Goal: Task Accomplishment & Management: Manage account settings

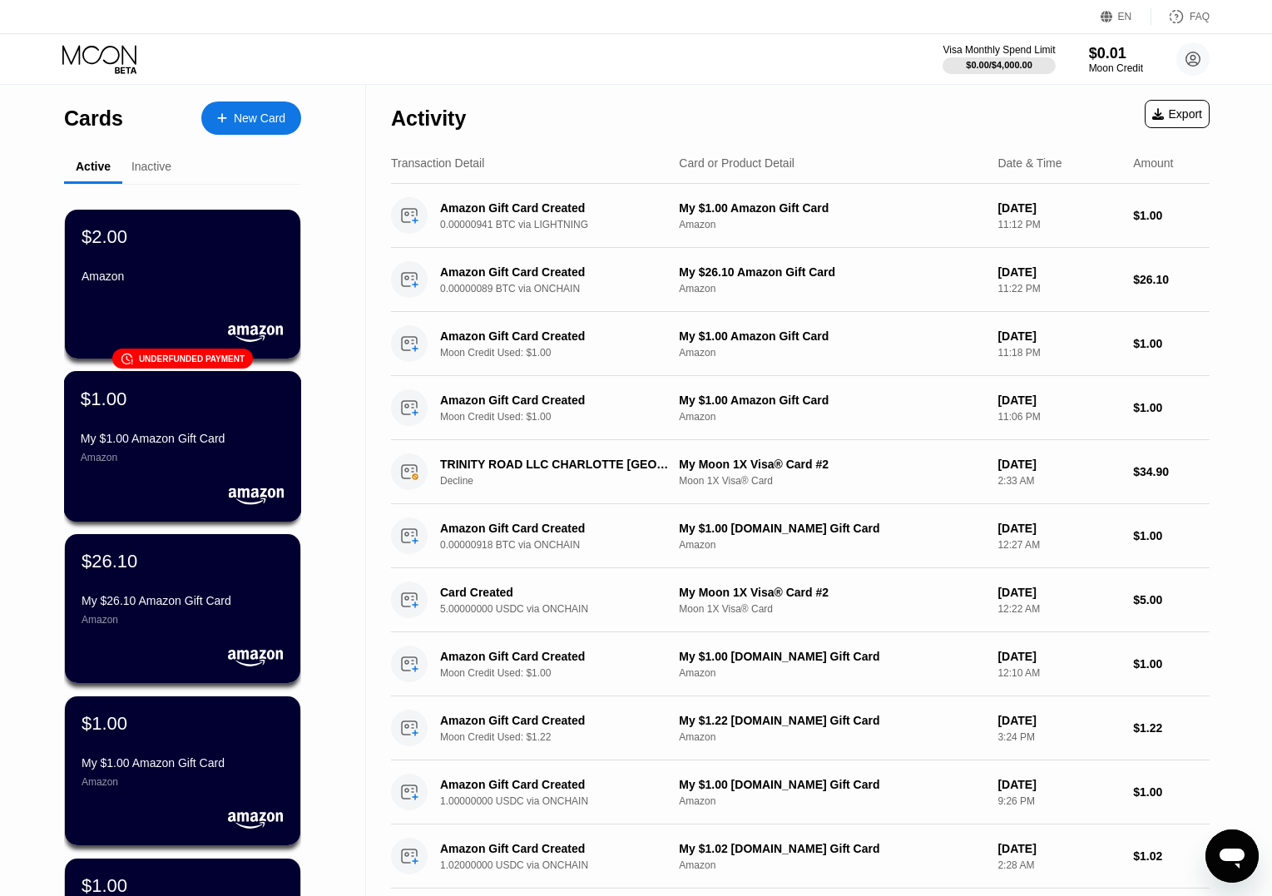
click at [275, 397] on div "$1.00" at bounding box center [183, 399] width 204 height 22
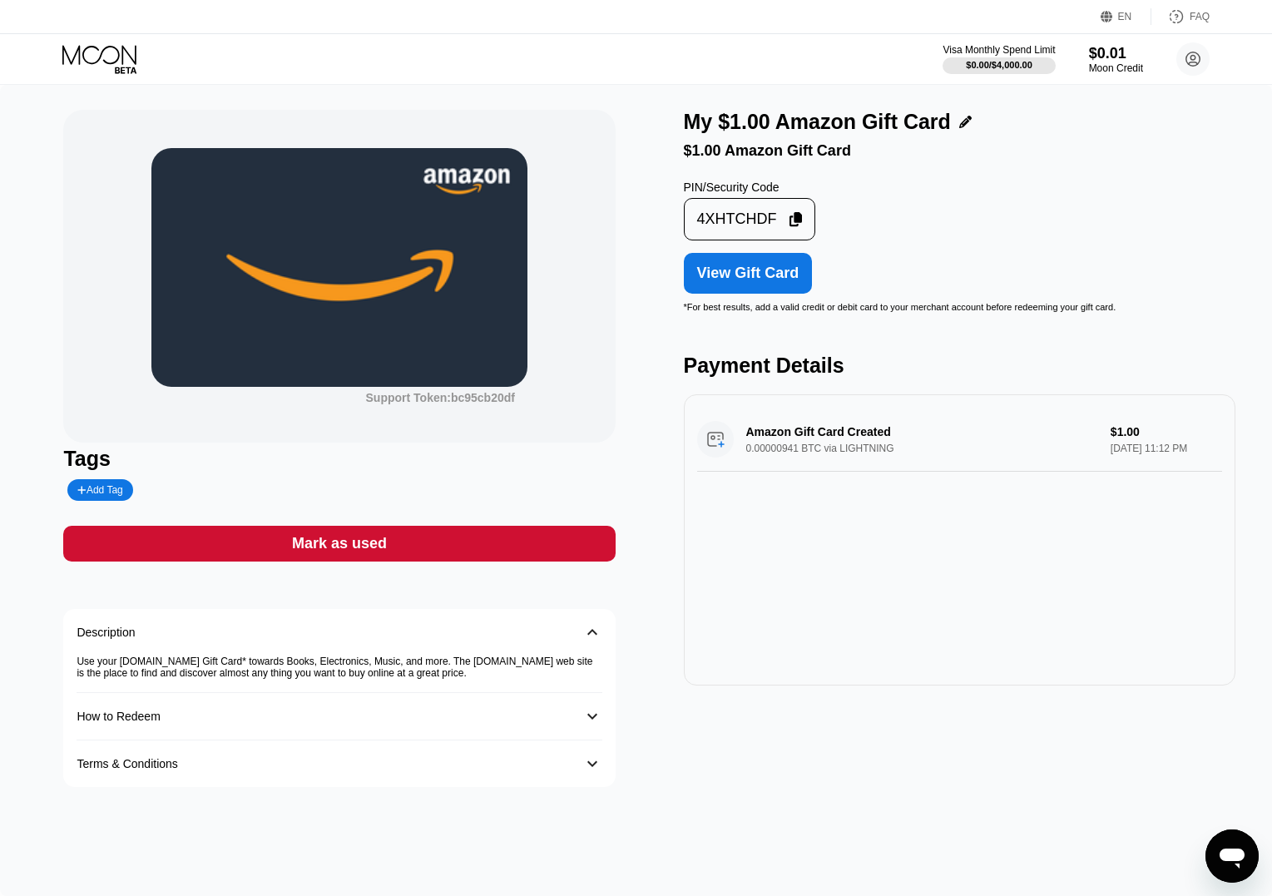
click at [746, 276] on div "View Gift Card" at bounding box center [748, 273] width 102 height 17
click at [552, 400] on div "Support Token: bc95cb20df" at bounding box center [339, 276] width 552 height 333
click at [115, 68] on icon at bounding box center [126, 70] width 22 height 7
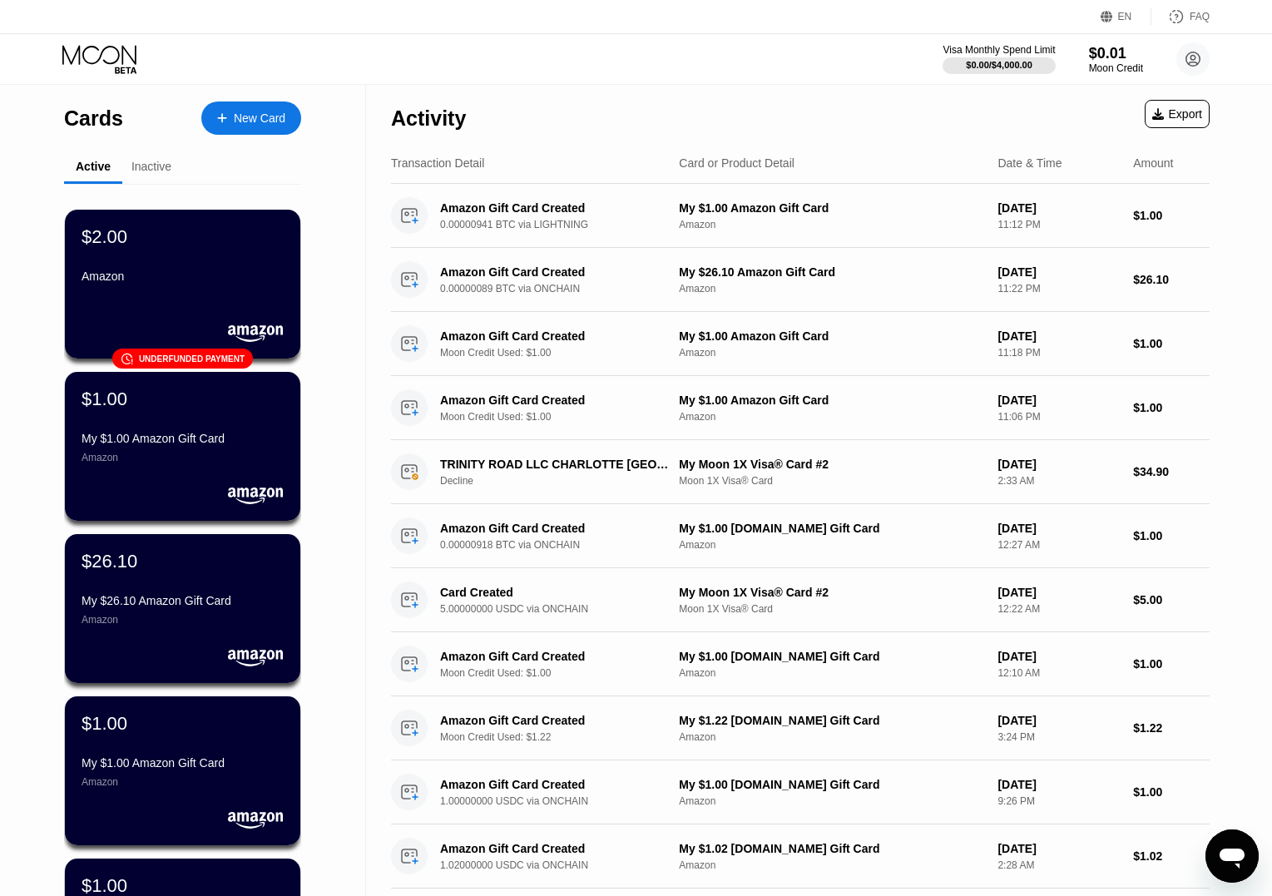
click at [162, 166] on div "Inactive" at bounding box center [151, 166] width 40 height 13
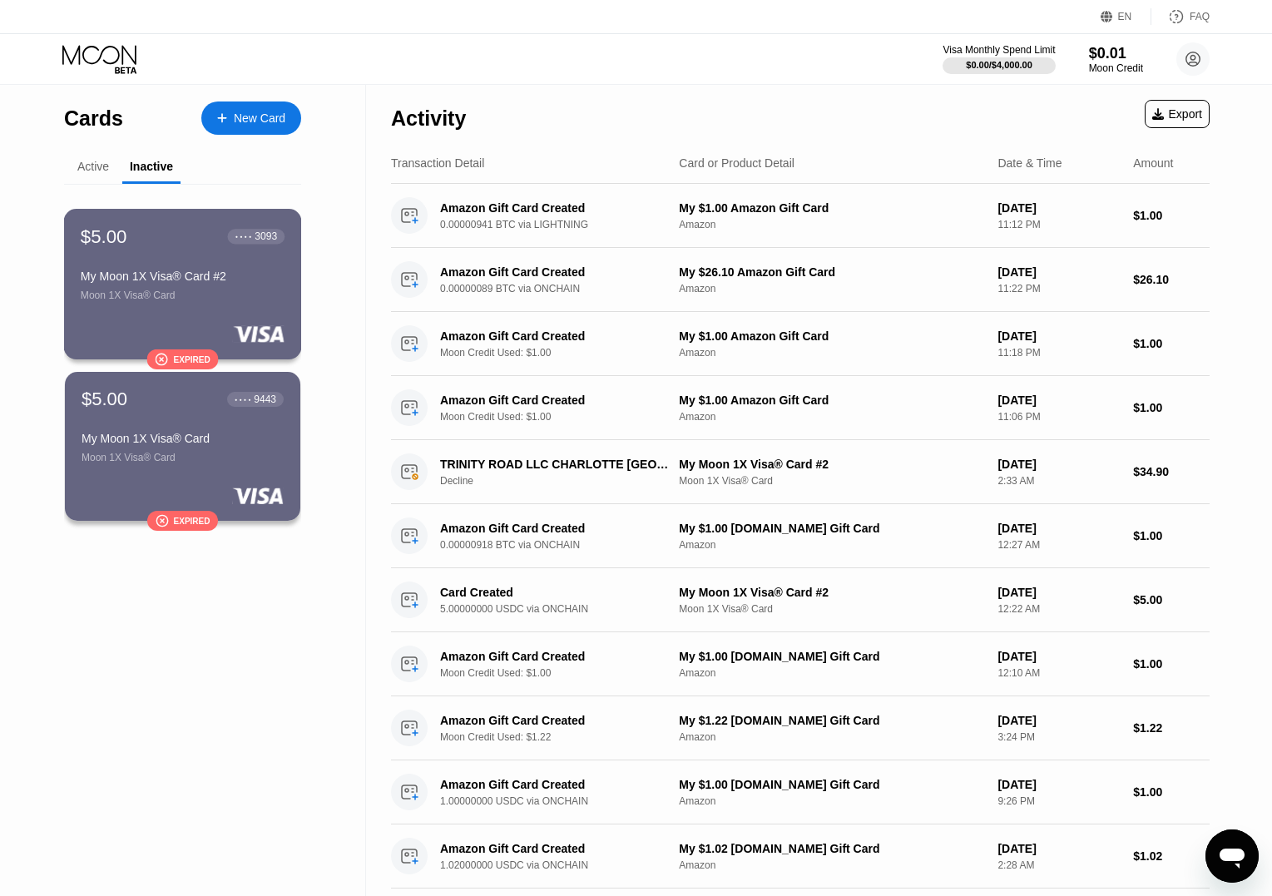
click at [117, 268] on div "$5.00 ● ● ● ● 3093 My Moon 1X Visa® Card #2 Moon 1X Visa® Card" at bounding box center [183, 264] width 204 height 76
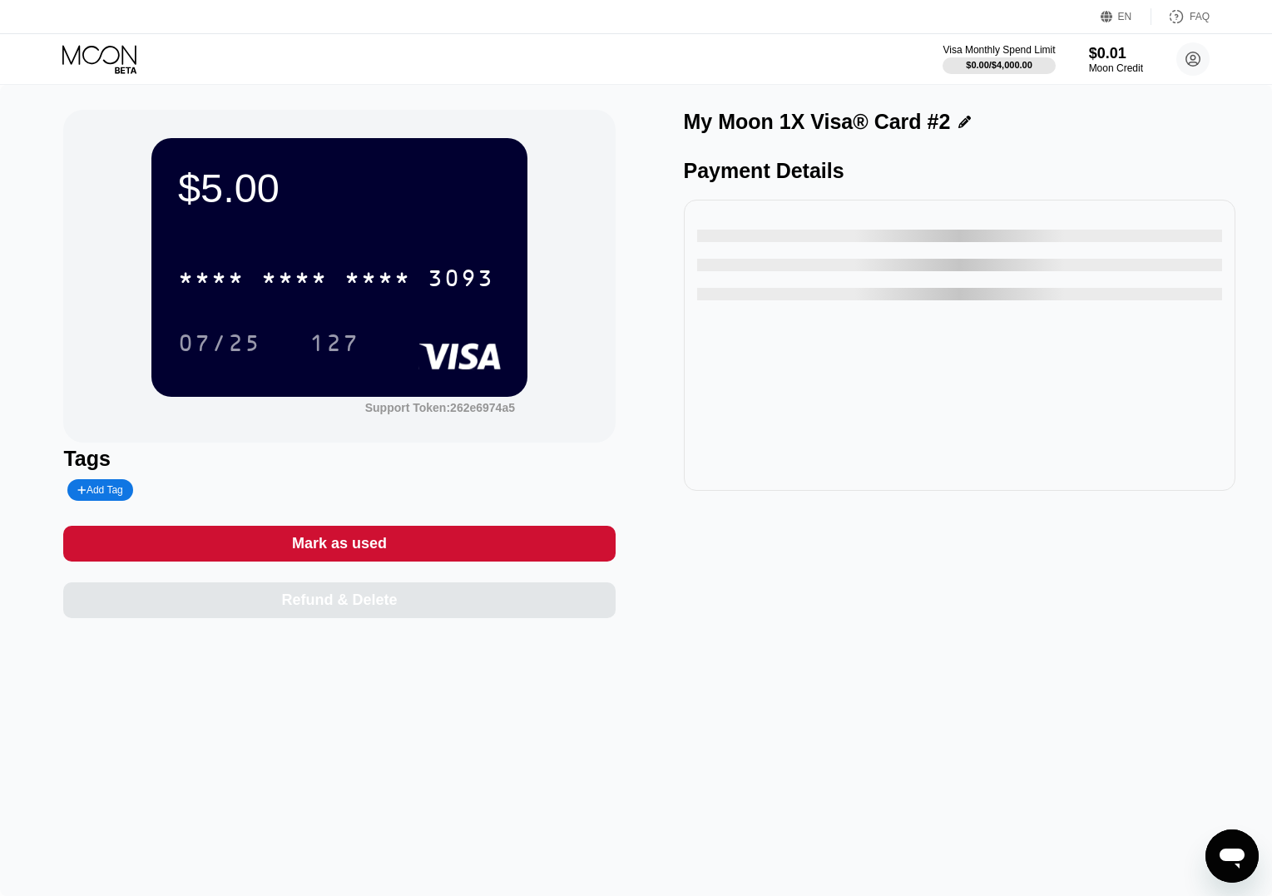
click at [106, 55] on icon at bounding box center [100, 59] width 77 height 29
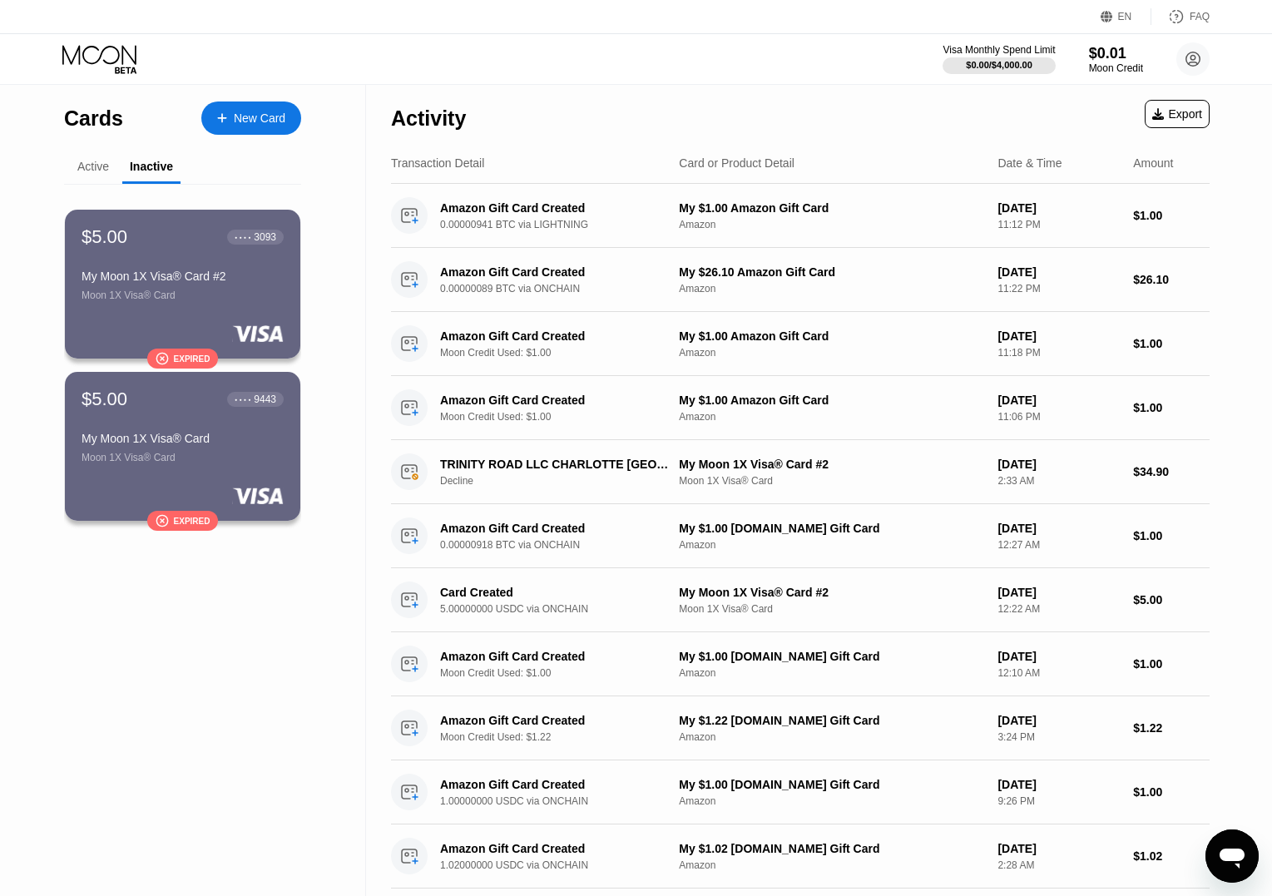
click at [89, 161] on div "Active" at bounding box center [93, 166] width 32 height 13
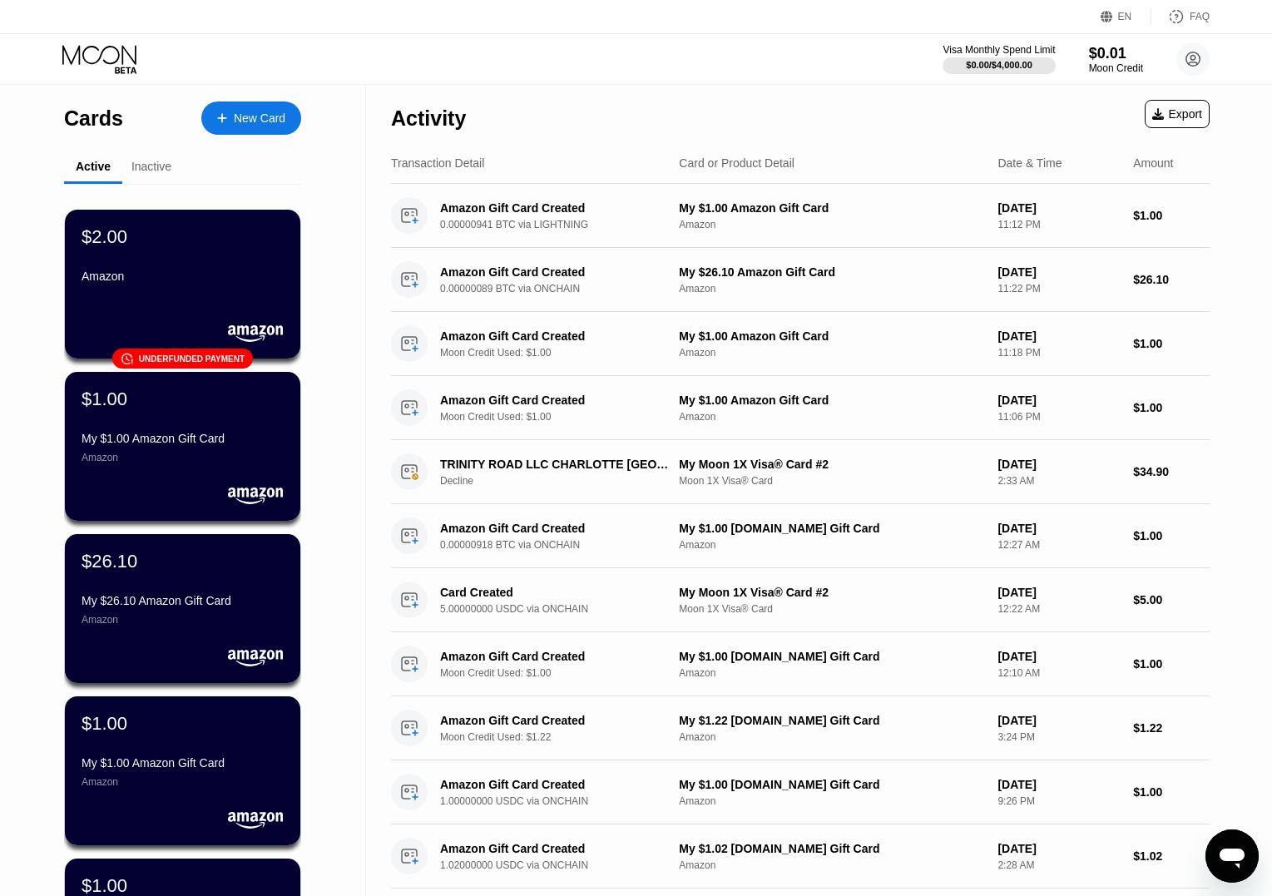
click at [27, 261] on div "Cards New Card Active Inactive $2.00 Amazon 󰗎 Underfunded payment $1.00 My $1.0…" at bounding box center [183, 672] width 366 height 1175
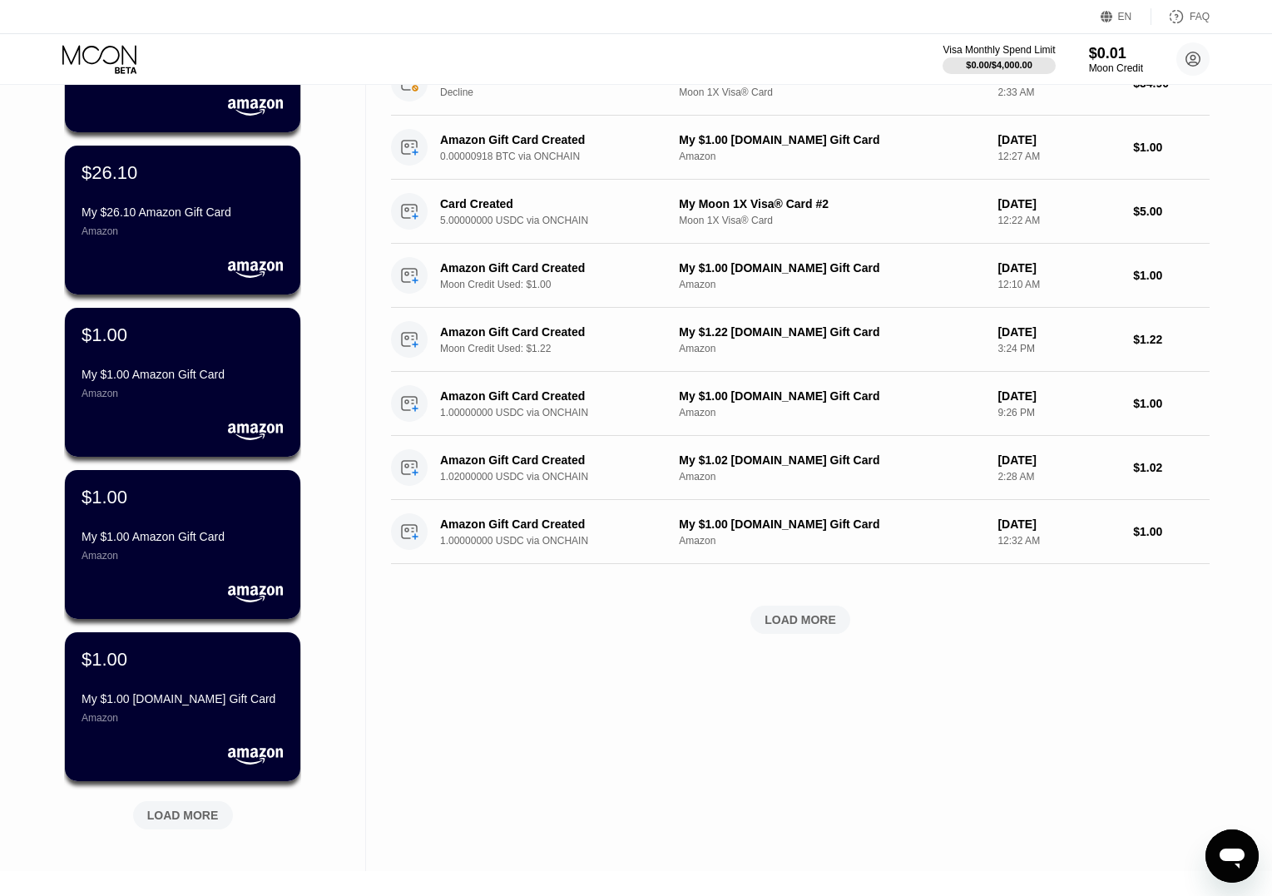
scroll to position [517, 0]
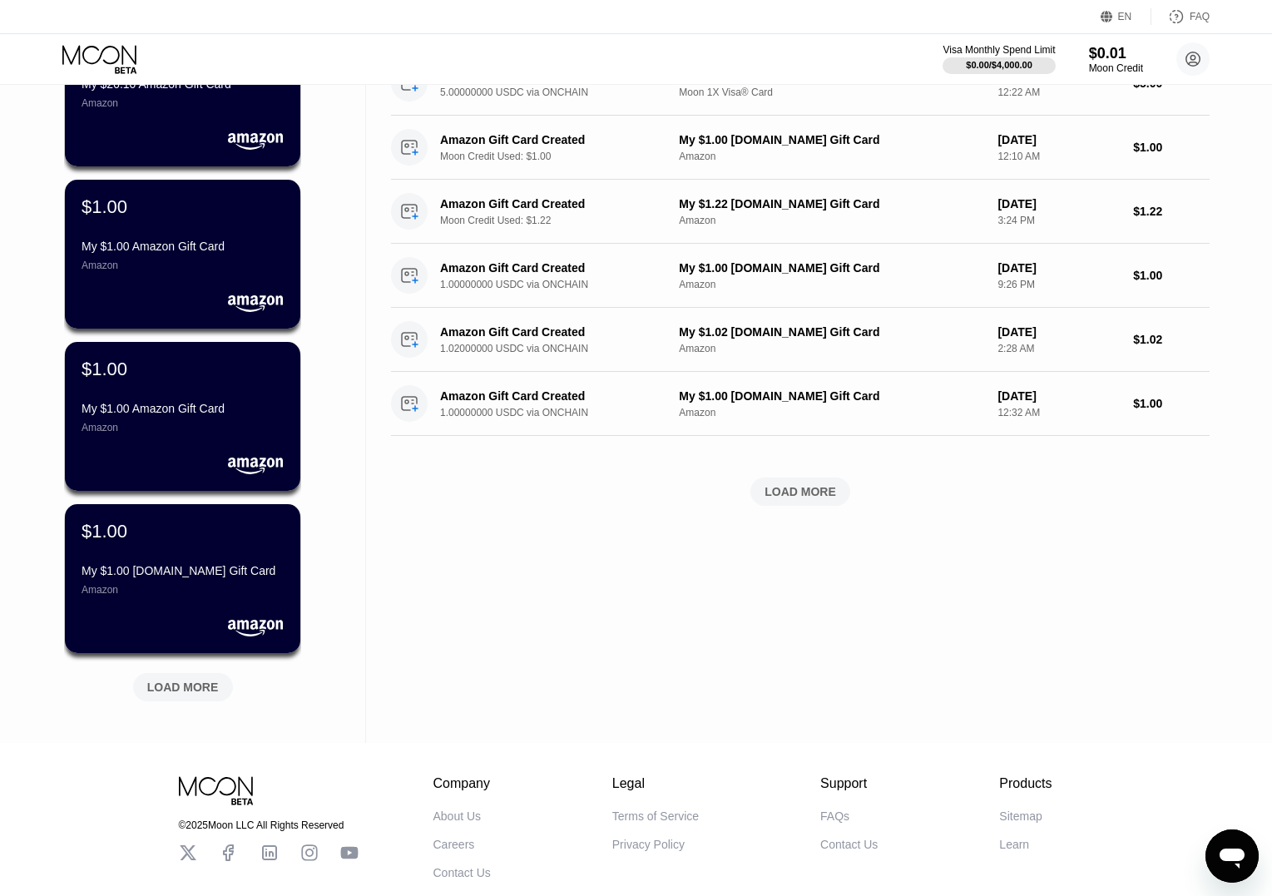
click at [791, 484] on div "LOAD MORE" at bounding box center [801, 491] width 72 height 15
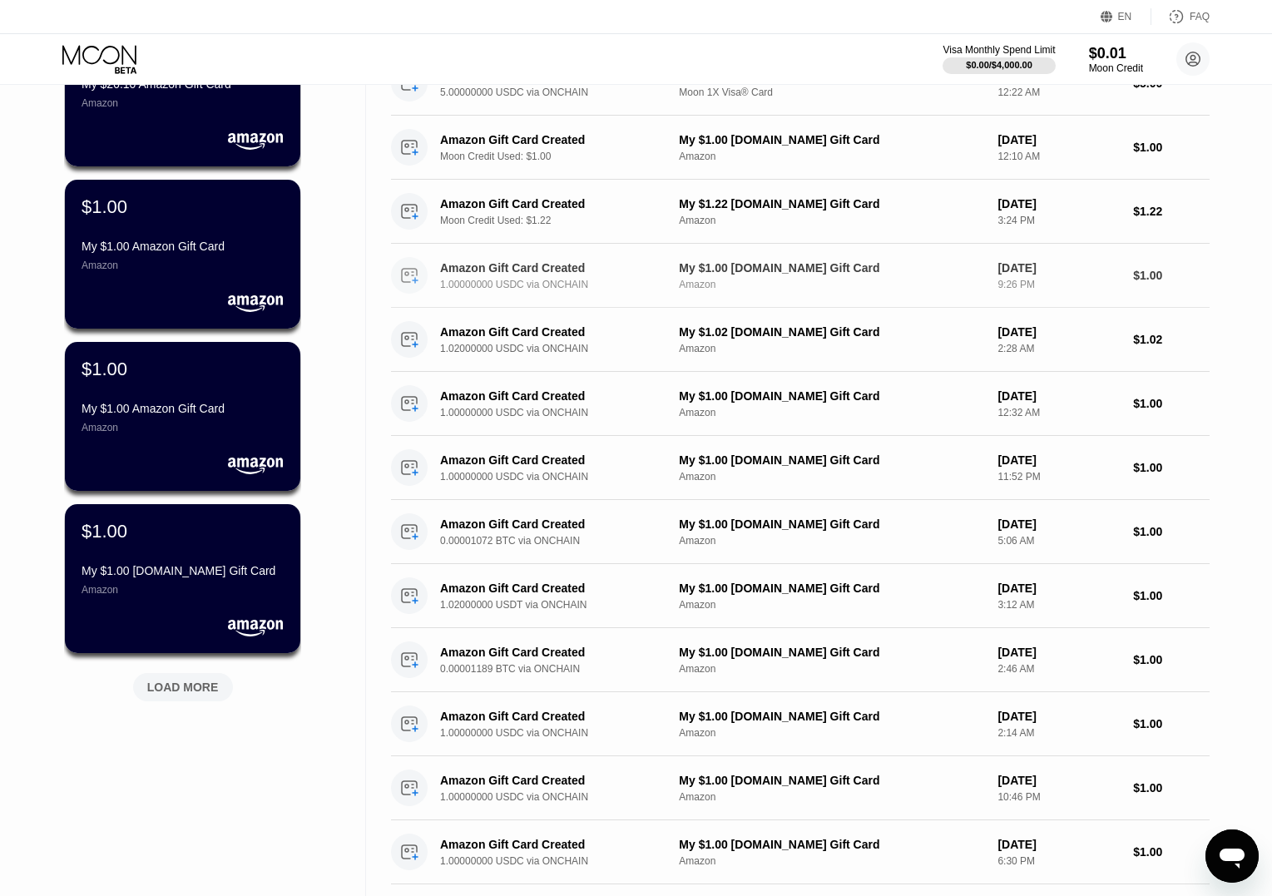
scroll to position [0, 0]
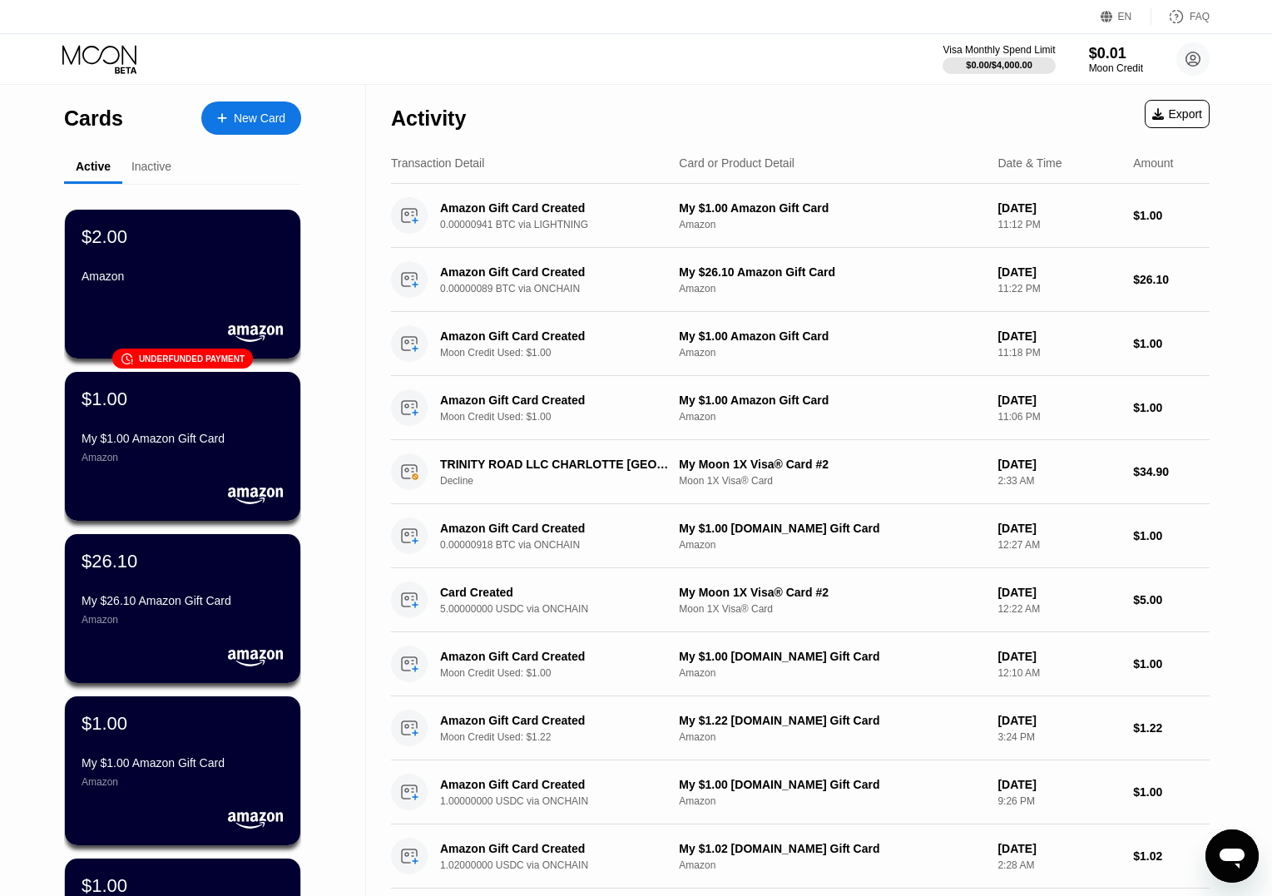
click at [1171, 119] on div "Export" at bounding box center [1178, 113] width 50 height 13
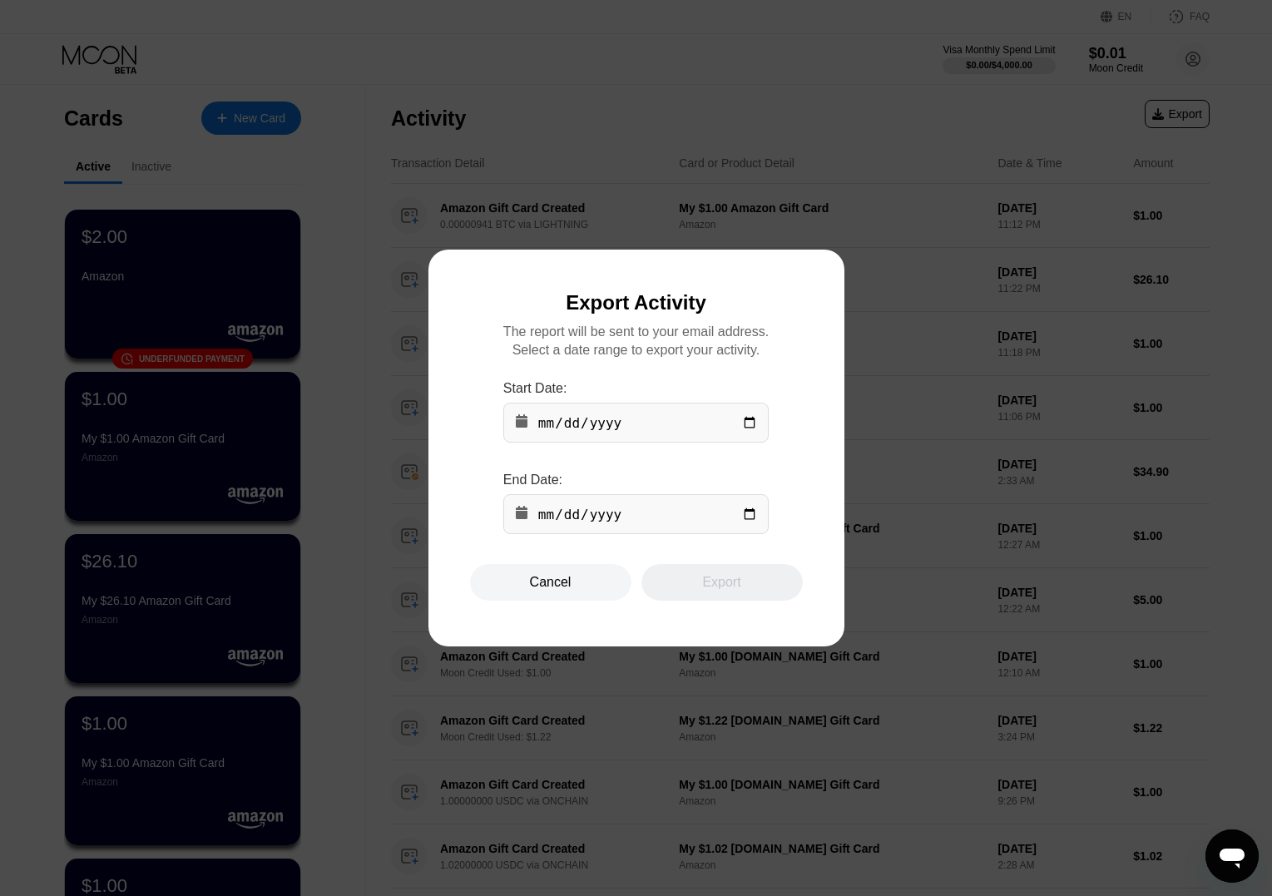
click at [613, 520] on input "date" at bounding box center [635, 514] width 265 height 40
click at [600, 412] on input "date" at bounding box center [635, 423] width 265 height 40
click at [568, 576] on div "Cancel" at bounding box center [551, 582] width 42 height 17
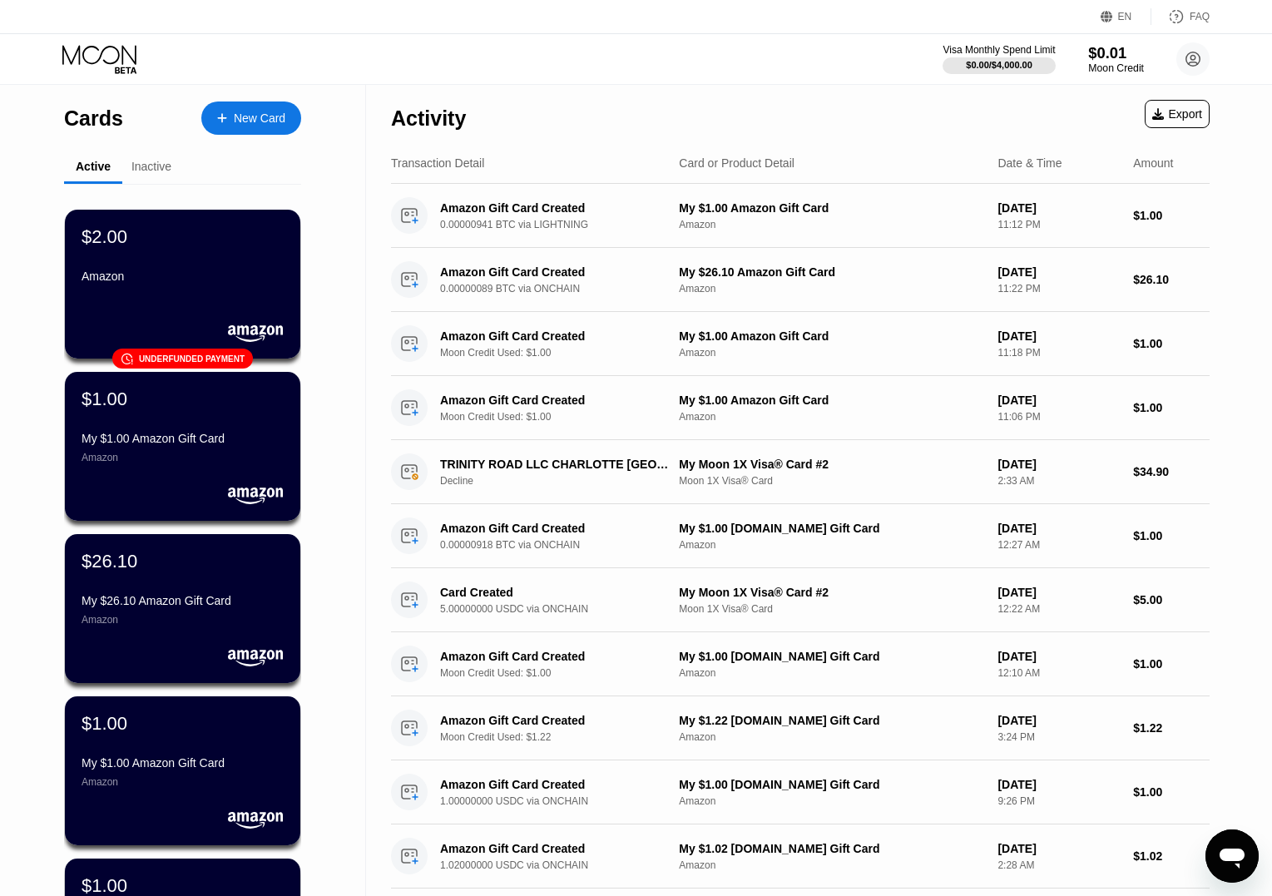
click at [1109, 52] on div "$0.01" at bounding box center [1116, 52] width 56 height 17
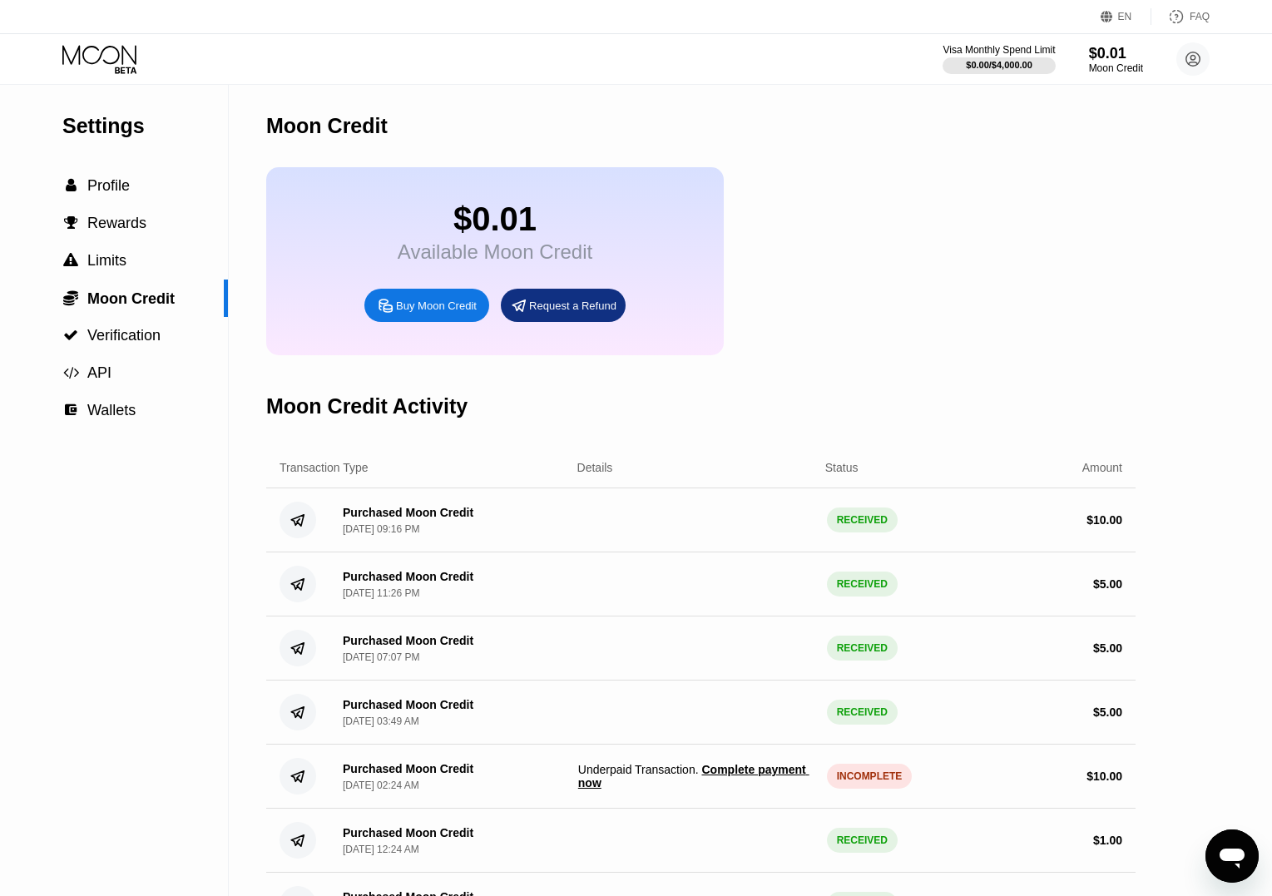
click at [164, 483] on div "Settings  Profile  Rewards  Limits  Moon Credit  Verification  API 󰖄 Wall…" at bounding box center [114, 863] width 229 height 1557
click at [109, 581] on div "Settings  Profile  Rewards  Limits  Moon Credit  Verification  API 󰖄 Wall…" at bounding box center [114, 863] width 229 height 1557
